Goal: Navigation & Orientation: Find specific page/section

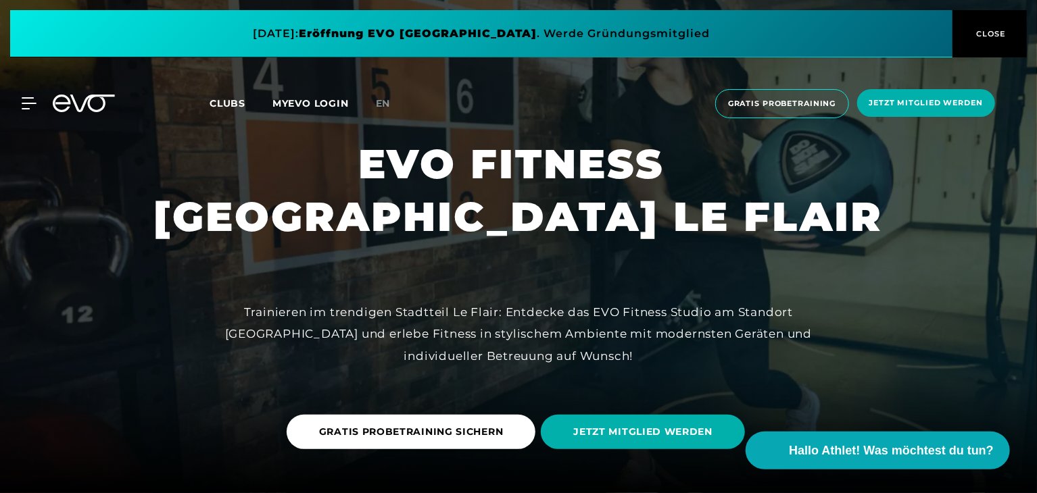
click at [1000, 39] on span "CLOSE" at bounding box center [989, 34] width 33 height 12
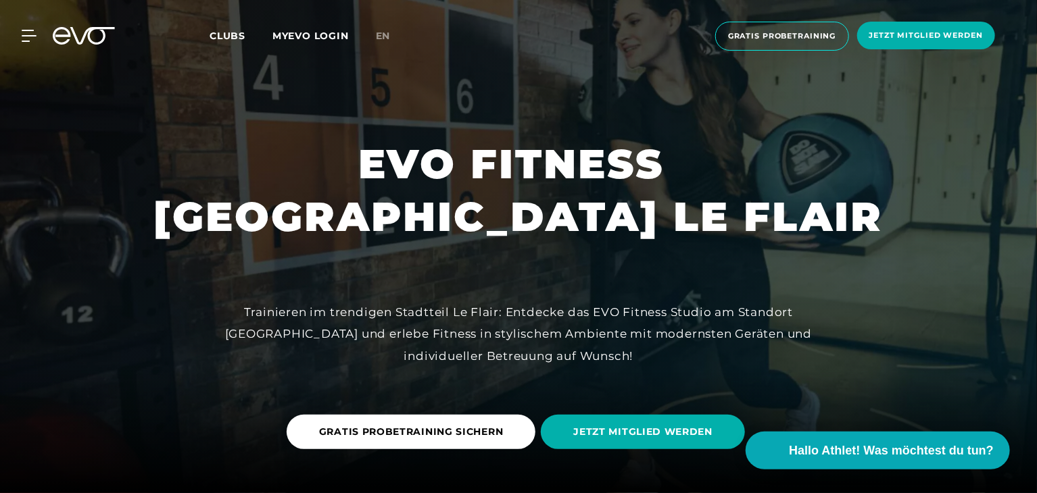
click at [241, 32] on span "Clubs" at bounding box center [228, 36] width 36 height 12
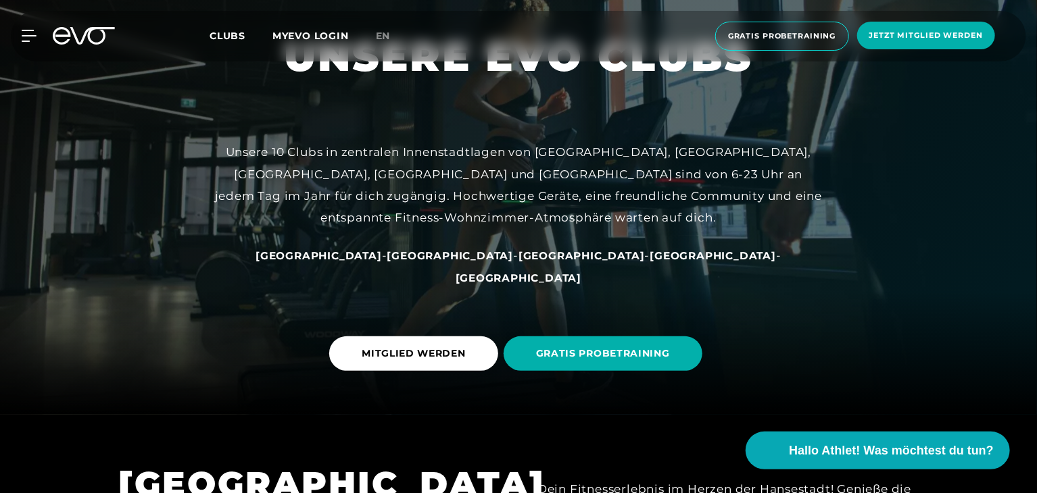
scroll to position [87, 0]
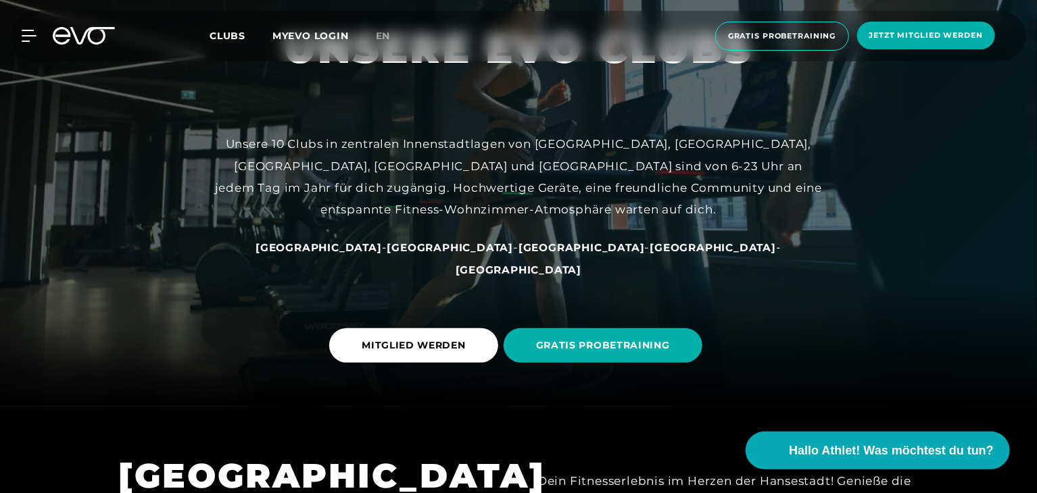
click at [518, 254] on span "[GEOGRAPHIC_DATA]" at bounding box center [581, 247] width 126 height 13
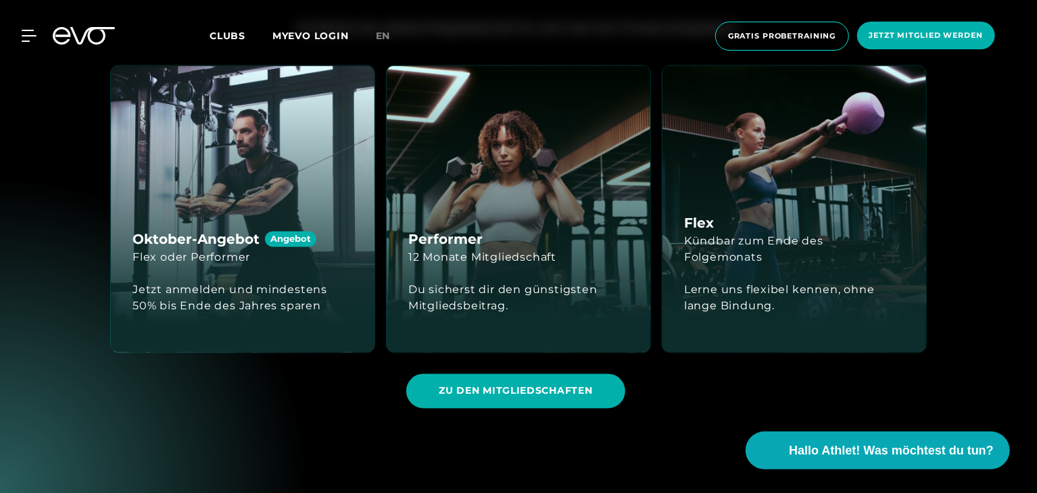
scroll to position [1321, 0]
